Goal: Information Seeking & Learning: Learn about a topic

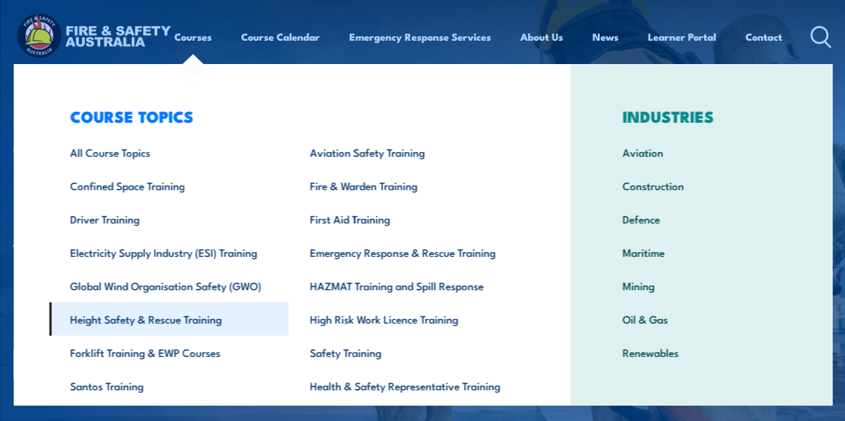
scroll to position [67, 0]
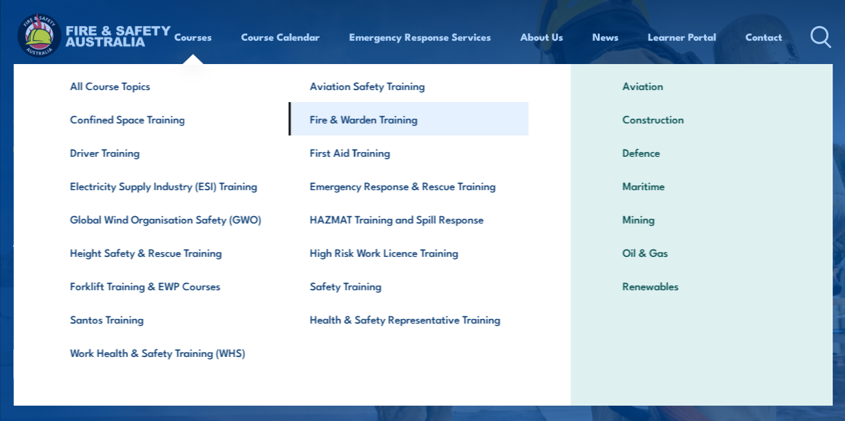
click at [370, 120] on link "Fire & Warden Training" at bounding box center [408, 118] width 240 height 33
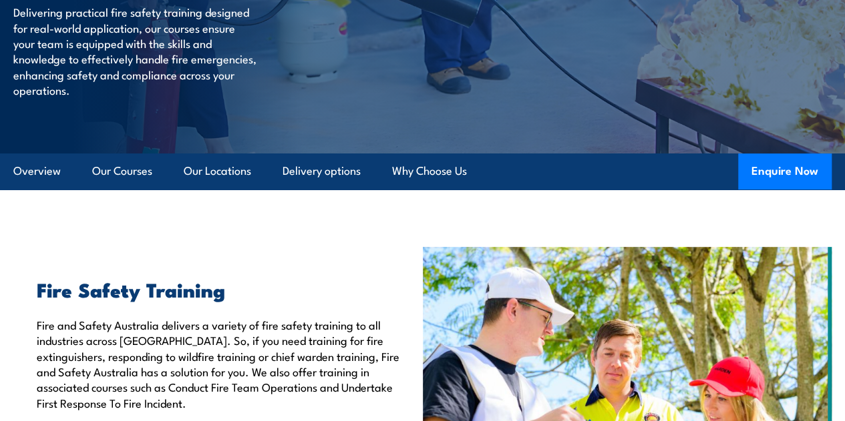
scroll to position [200, 0]
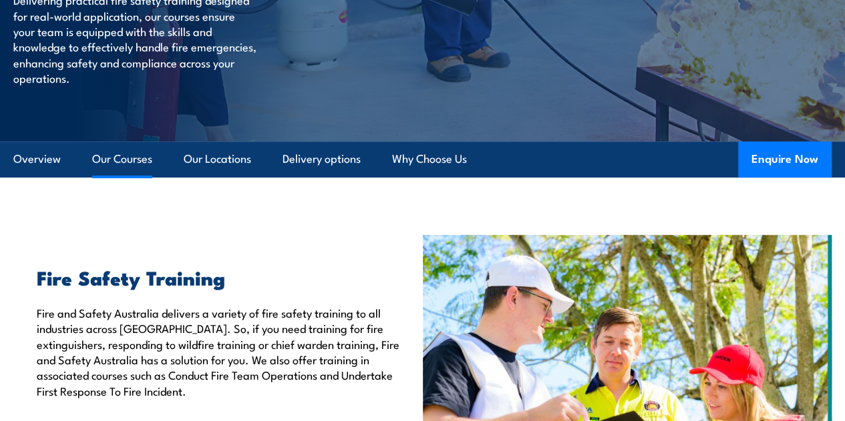
click at [126, 177] on link "Our Courses" at bounding box center [122, 159] width 60 height 35
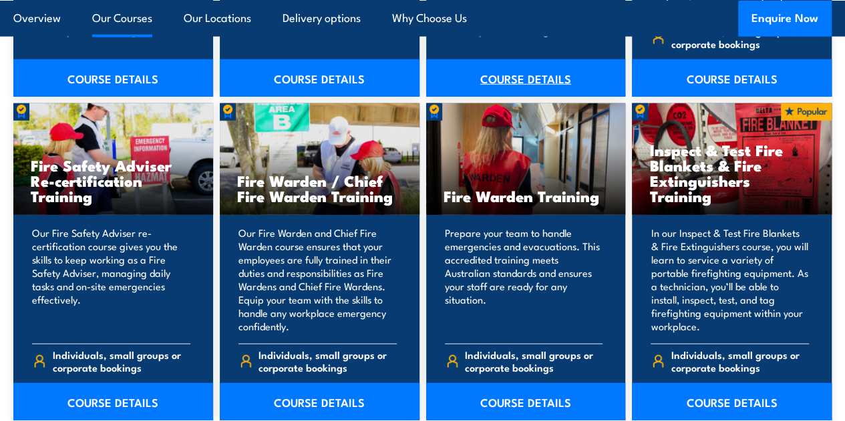
scroll to position [1724, 0]
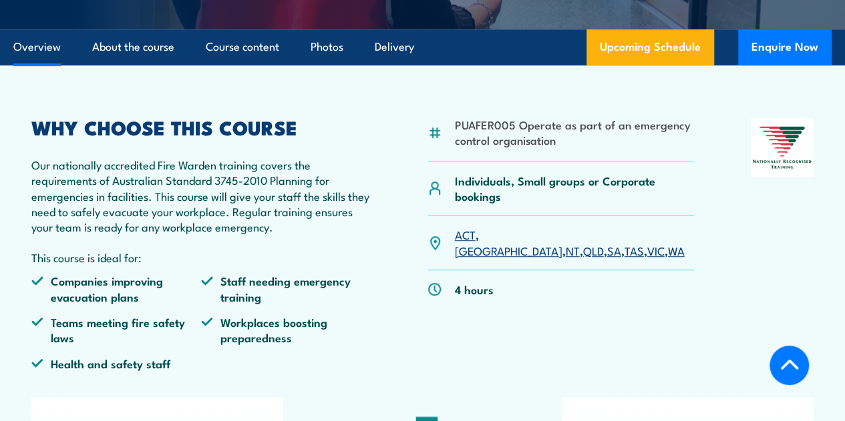
scroll to position [334, 0]
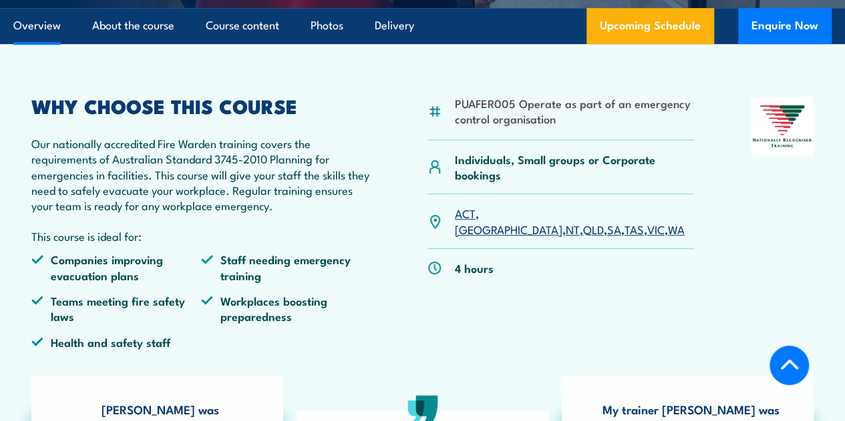
click at [647, 237] on link "VIC" at bounding box center [655, 229] width 17 height 16
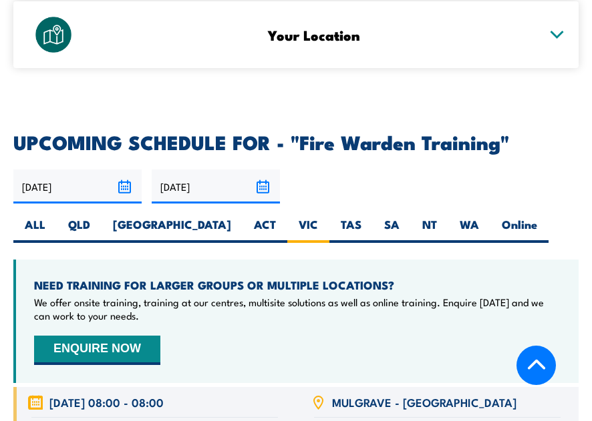
scroll to position [2672, 0]
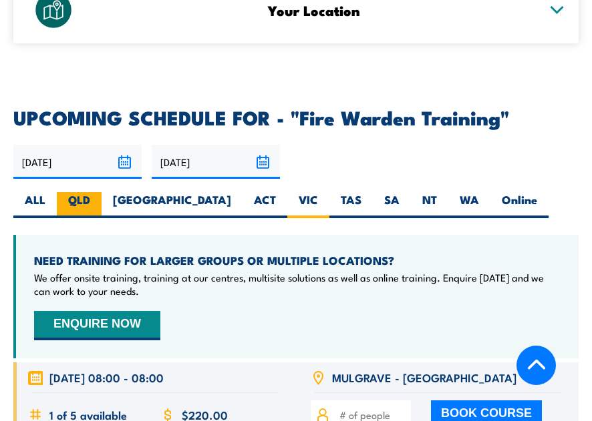
click at [79, 192] on label "QLD" at bounding box center [79, 205] width 45 height 26
click at [90, 192] on input "QLD" at bounding box center [94, 196] width 9 height 9
radio input "true"
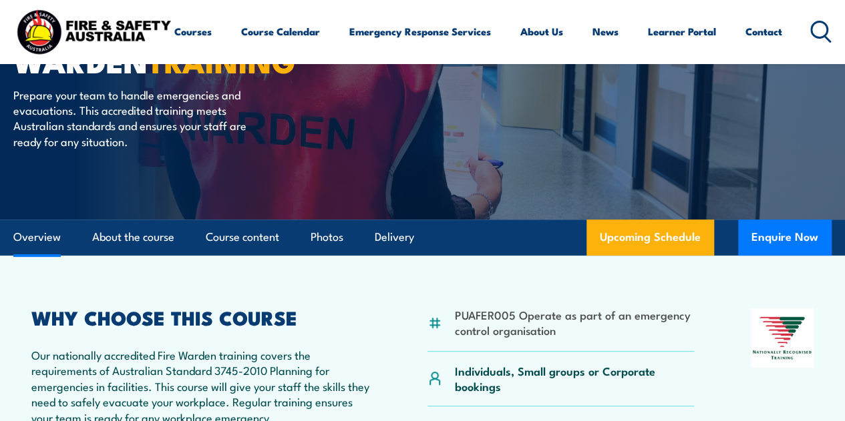
scroll to position [97, 0]
